Goal: Task Accomplishment & Management: Manage account settings

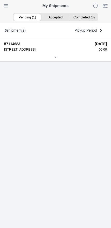
click at [57, 59] on icon at bounding box center [55, 57] width 3 height 3
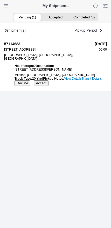
click at [0, 0] on slot "Accept" at bounding box center [0, 0] width 0 height 0
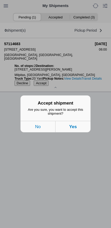
click at [79, 130] on button "Yes" at bounding box center [73, 126] width 35 height 11
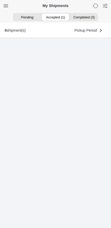
click at [58, 16] on ion-segment-button "Accepted (1)" at bounding box center [55, 17] width 28 height 7
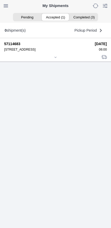
click at [59, 60] on div at bounding box center [55, 58] width 103 height 4
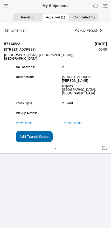
click at [0, 0] on slot "Add Transit Status" at bounding box center [0, 0] width 0 height 0
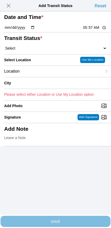
click at [89, 30] on input "05:57" at bounding box center [95, 27] width 24 height 5
type input "06:00"
click at [35, 51] on select "Select Arrive at Drop Off Arrive at Pickup Break Start Break Stop Depart Drop O…" at bounding box center [55, 48] width 103 height 5
select select "ARVPULOC"
click at [38, 77] on div "Location" at bounding box center [53, 71] width 98 height 11
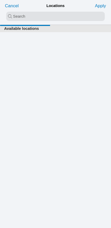
click at [42, 18] on input "search text" at bounding box center [55, 16] width 99 height 9
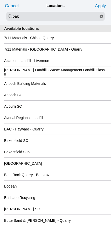
type input "oak"
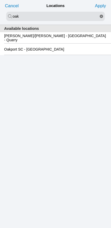
click at [0, 0] on slot "Oakport SC - Oakland" at bounding box center [0, 0] width 0 height 0
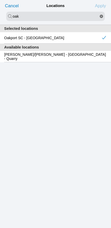
click at [0, 0] on slot "Apply" at bounding box center [0, 0] width 0 height 0
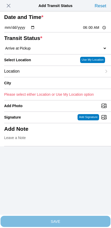
type input "Oakland"
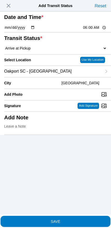
click at [71, 221] on button "SAVE" at bounding box center [56, 221] width 110 height 11
